Goal: Transaction & Acquisition: Purchase product/service

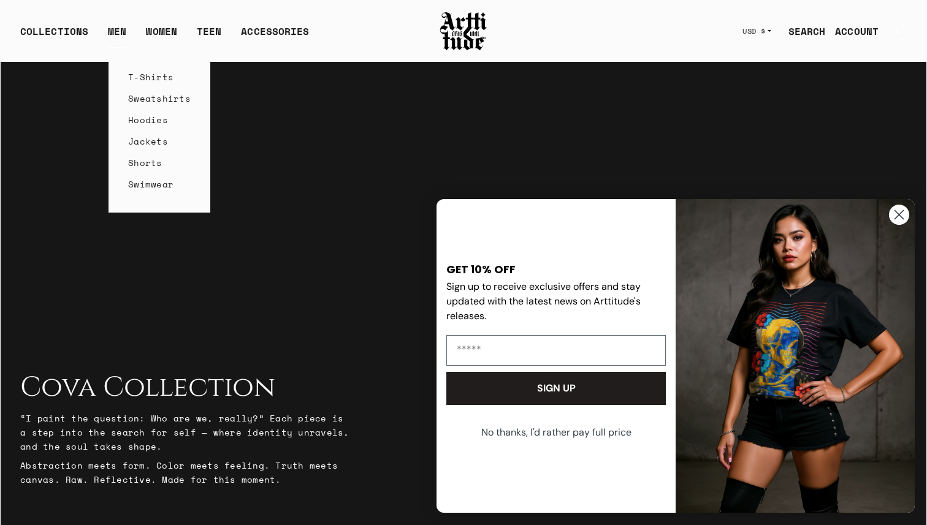
click at [153, 80] on link "T-Shirts" at bounding box center [159, 76] width 63 height 21
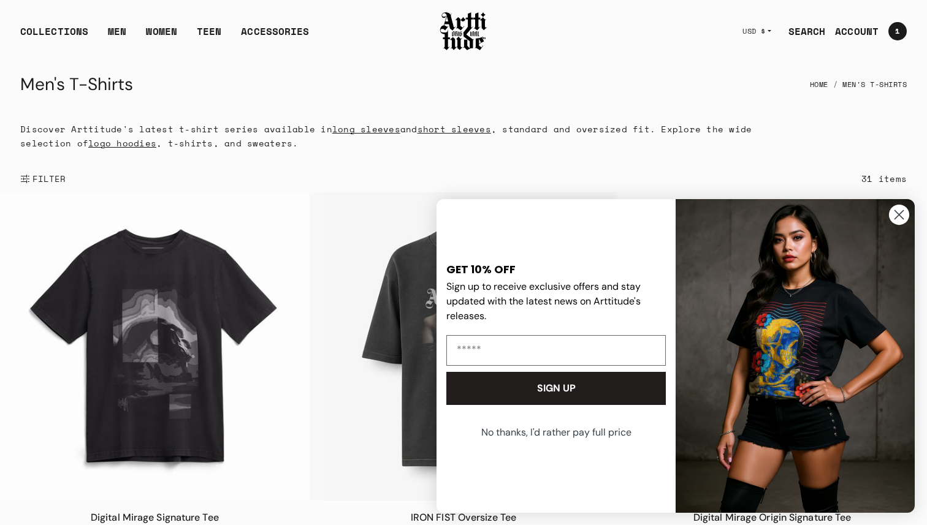
click at [58, 174] on span "FILTER" at bounding box center [48, 179] width 36 height 12
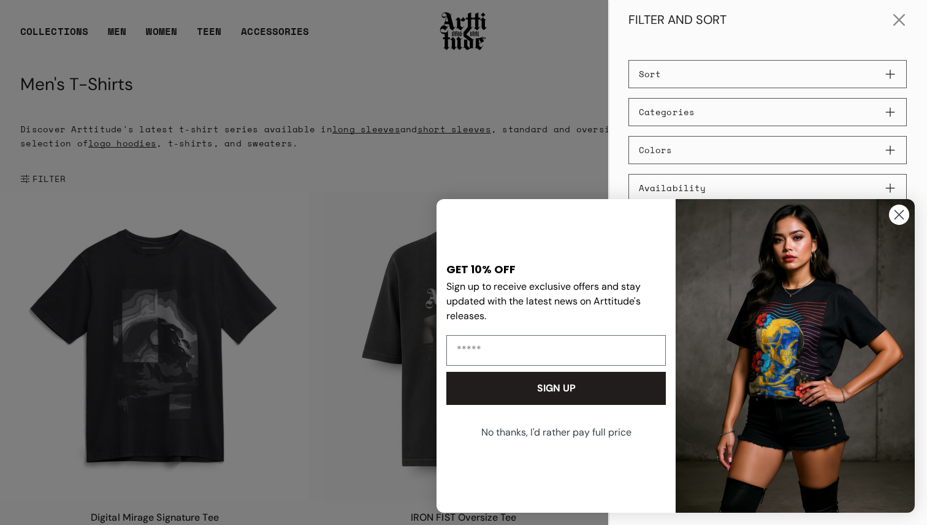
click at [898, 219] on circle "Close dialog" at bounding box center [899, 215] width 20 height 20
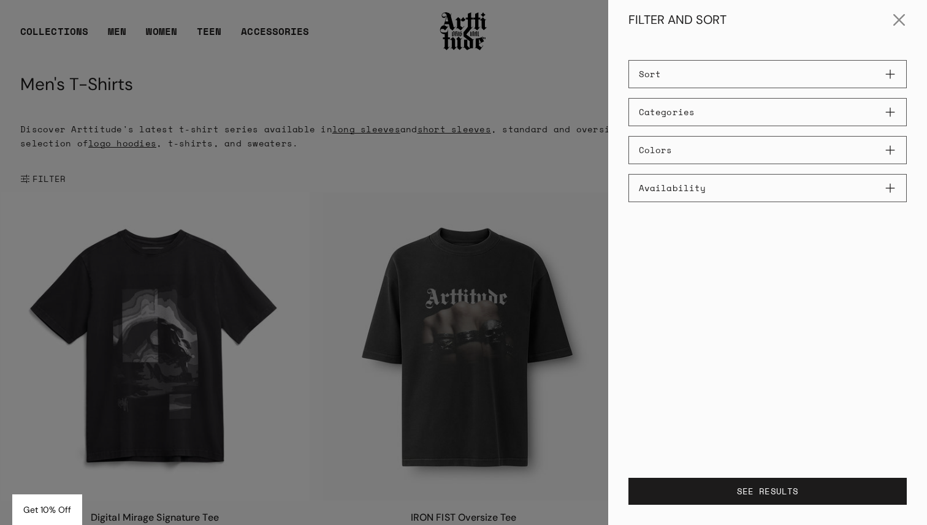
click at [887, 128] on form "Categories Long Sleeve Tees 5 Short Sleeve Tees 15 Tee 11" at bounding box center [767, 150] width 278 height 104
click at [887, 117] on button "Categories" at bounding box center [767, 112] width 278 height 28
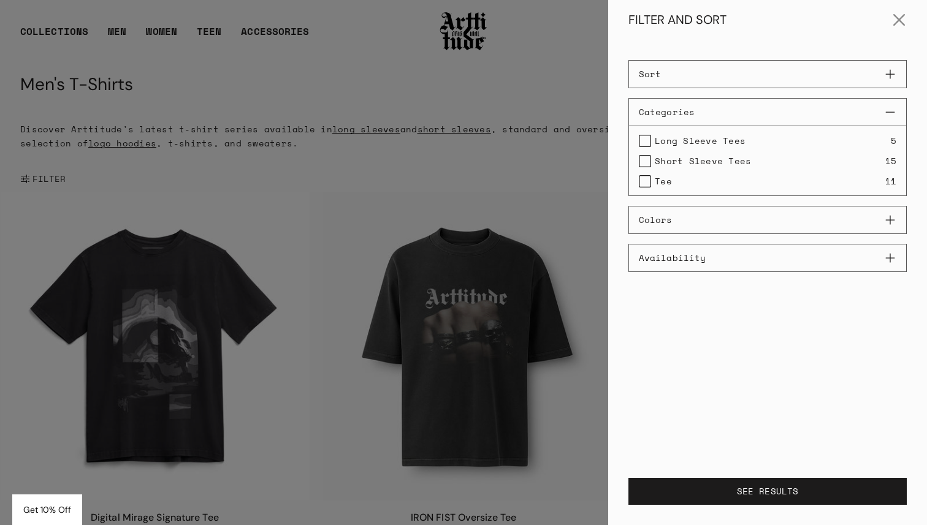
click at [716, 135] on span "Long Sleeve Tees" at bounding box center [700, 141] width 91 height 14
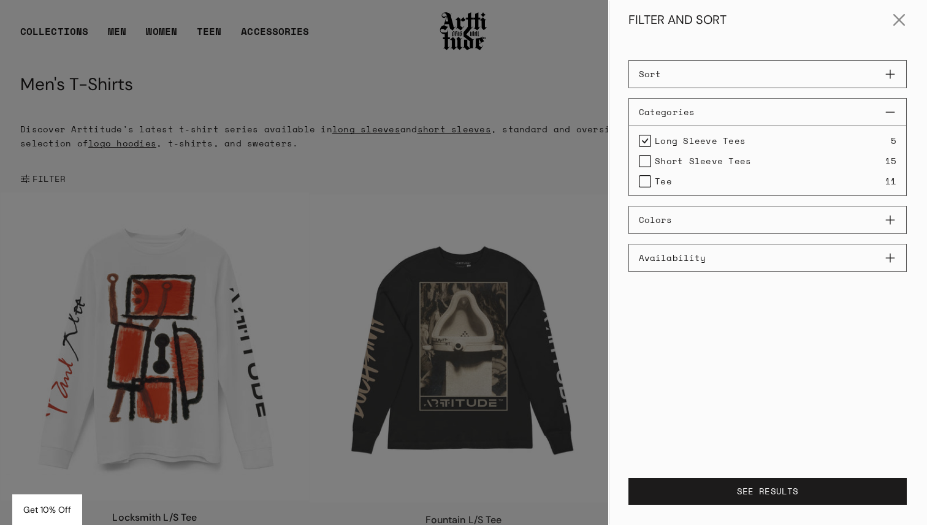
click at [391, 162] on div at bounding box center [463, 262] width 927 height 525
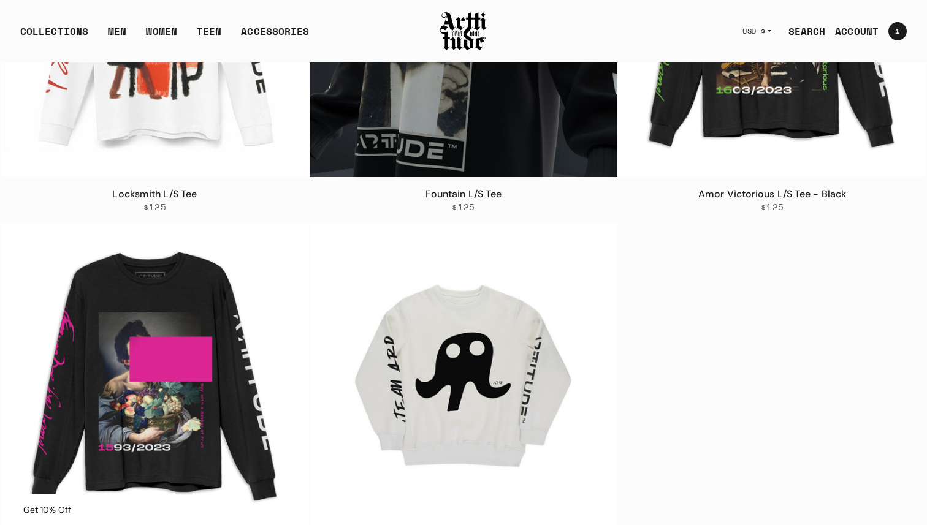
scroll to position [471, 0]
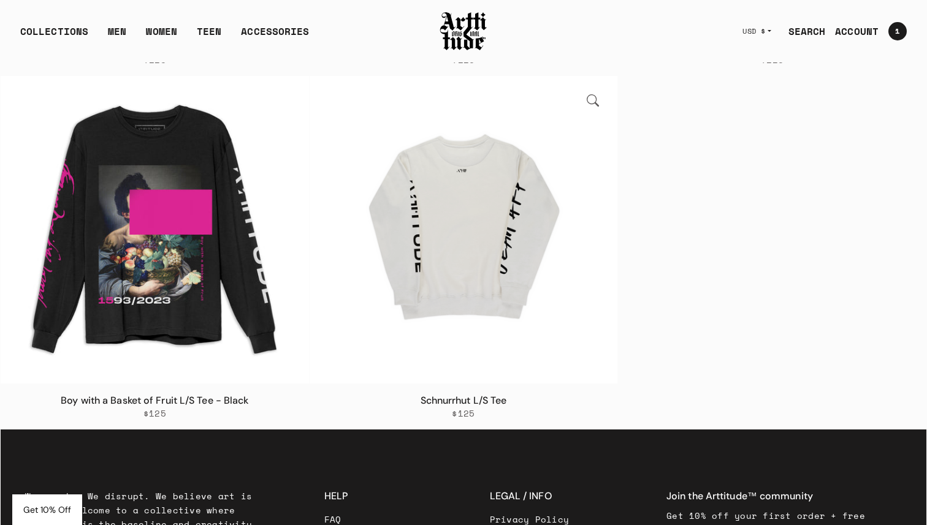
click at [487, 196] on img at bounding box center [463, 230] width 308 height 308
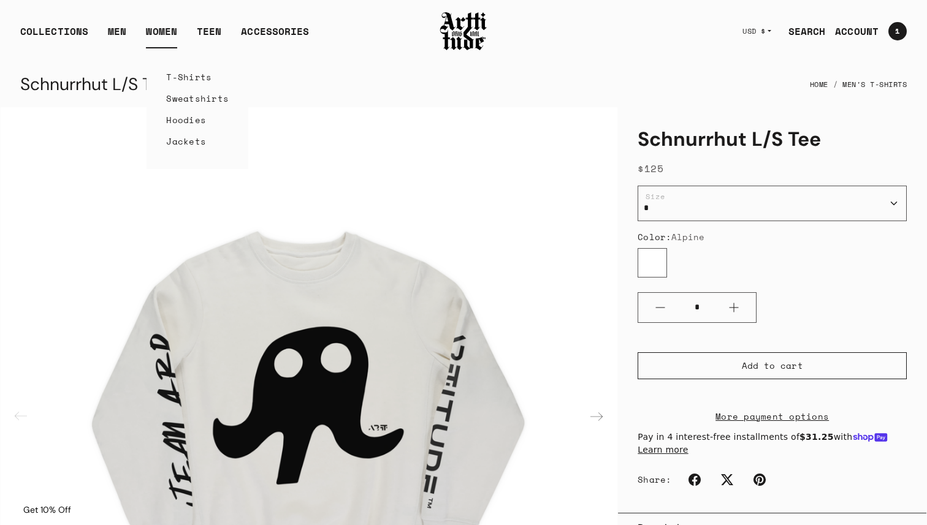
click at [186, 79] on link "T-Shirts" at bounding box center [197, 76] width 63 height 21
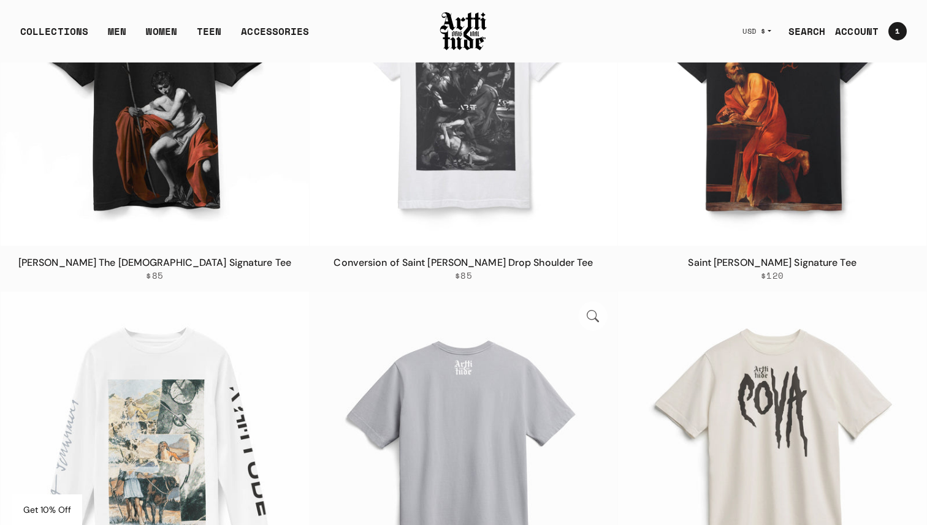
scroll to position [2359, 0]
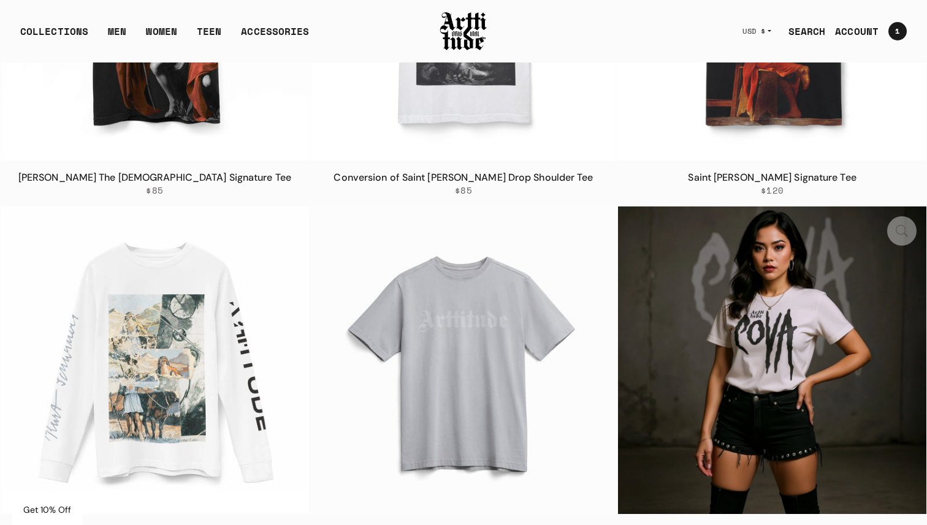
scroll to position [2523, 0]
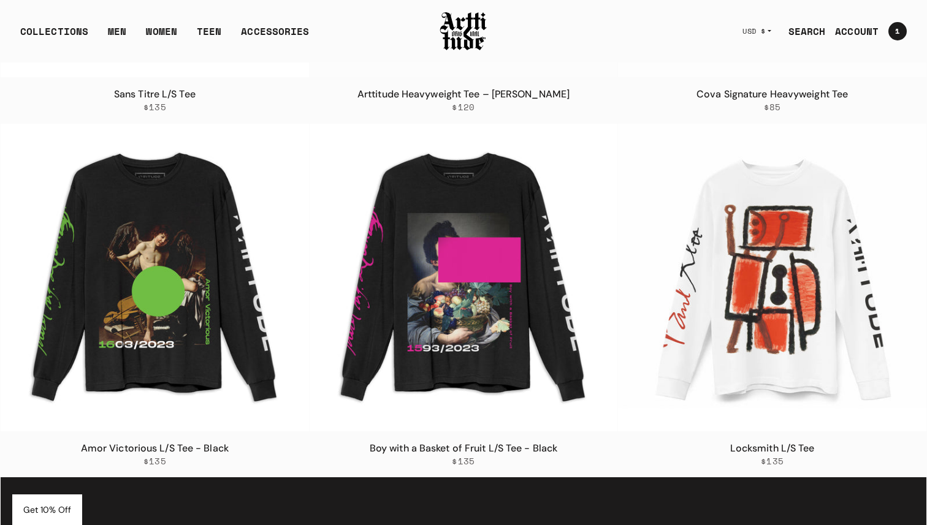
scroll to position [2898, 0]
